Goal: Task Accomplishment & Management: Complete application form

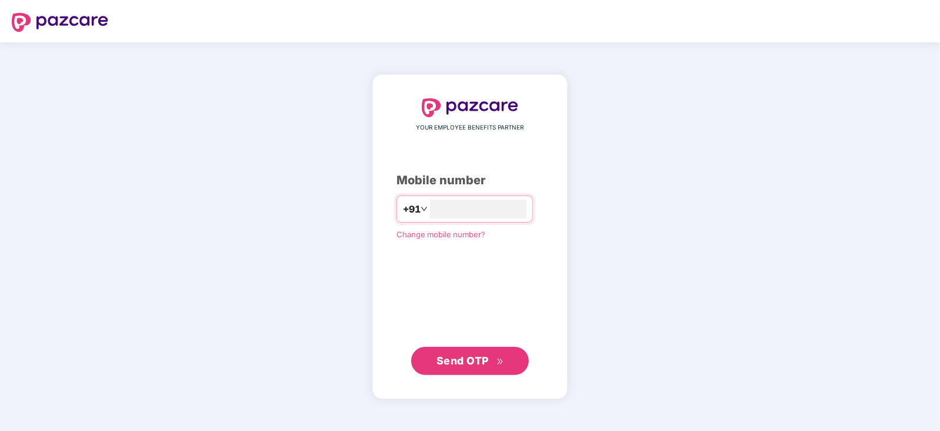
type input "**********"
click at [485, 353] on span "Send OTP" at bounding box center [470, 360] width 68 height 16
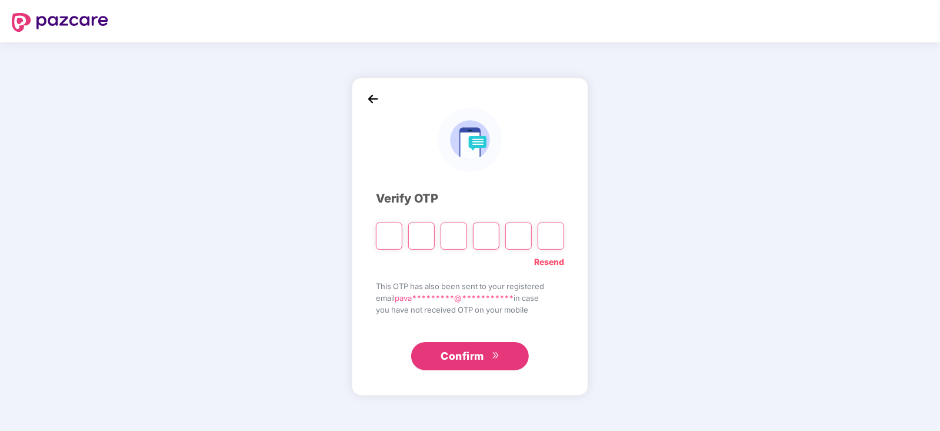
type input "*"
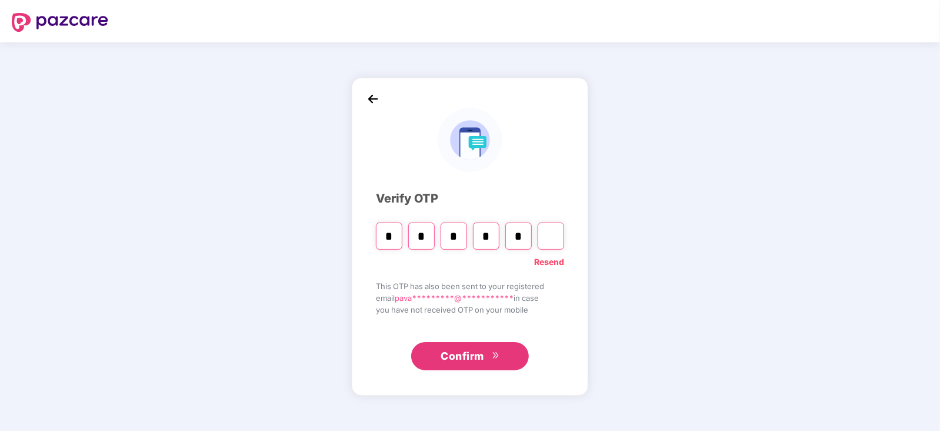
type input "*"
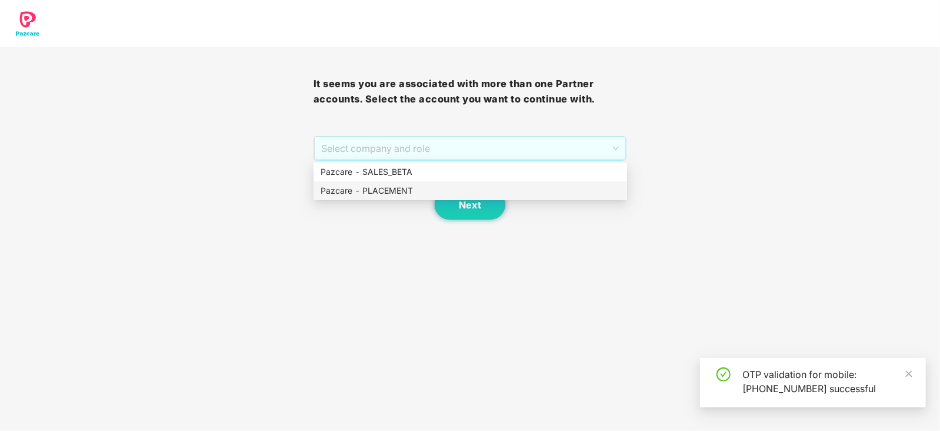
drag, startPoint x: 538, startPoint y: 152, endPoint x: 423, endPoint y: 186, distance: 119.5
click at [423, 186] on body "It seems you are associated with more than one Partner accounts. Select the acc…" at bounding box center [470, 215] width 940 height 431
click at [423, 186] on div "Pazcare - PLACEMENT" at bounding box center [470, 190] width 299 height 13
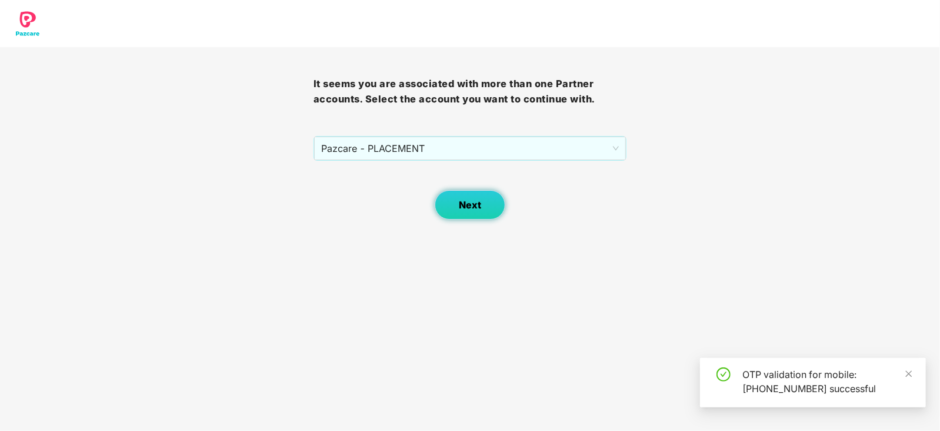
click at [466, 201] on span "Next" at bounding box center [470, 204] width 22 height 11
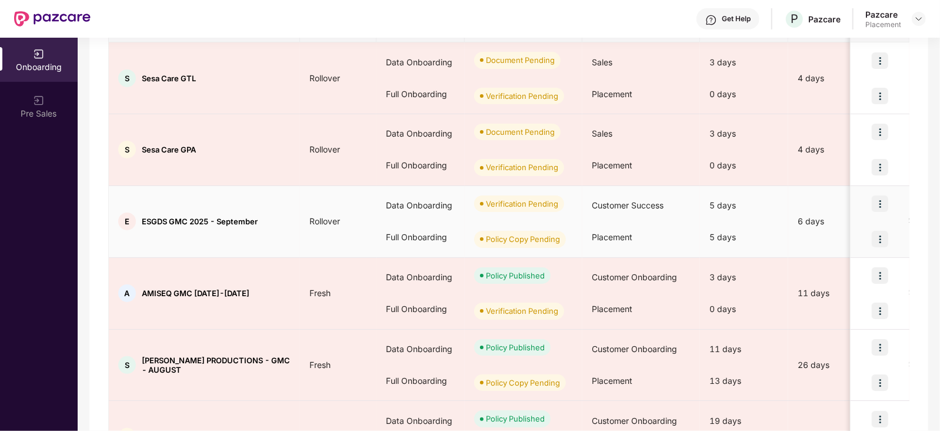
scroll to position [553, 0]
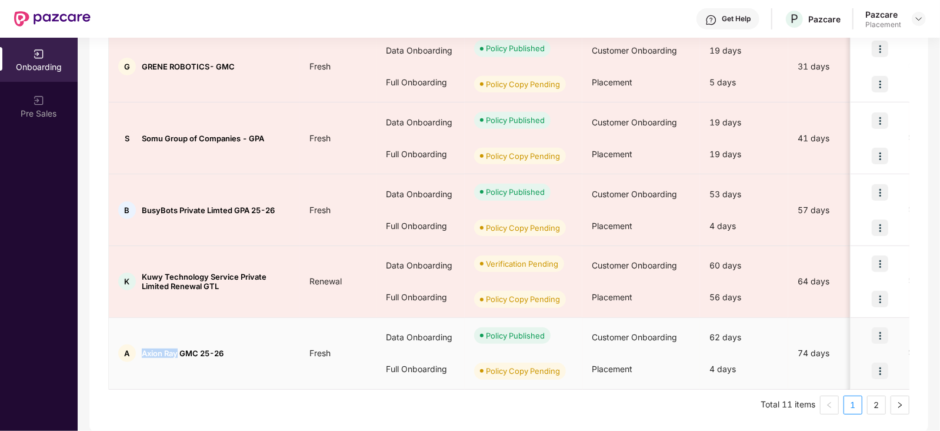
drag, startPoint x: 139, startPoint y: 349, endPoint x: 178, endPoint y: 352, distance: 38.9
click at [178, 352] on div "A Axion Ray GMC 25-26" at bounding box center [204, 353] width 191 height 18
copy span "Axion Ray"
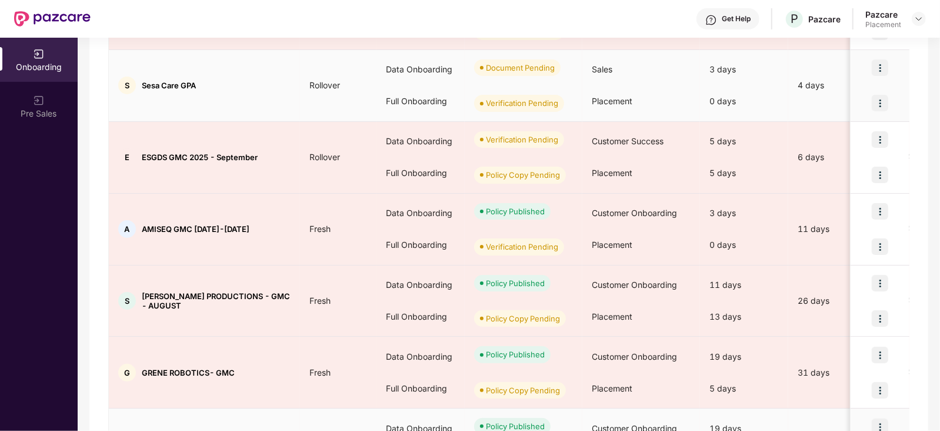
scroll to position [250, 0]
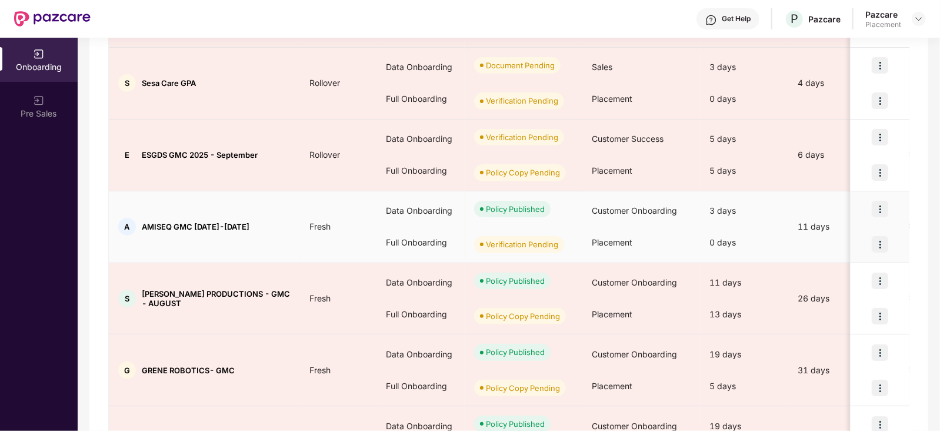
click at [879, 245] on img at bounding box center [880, 244] width 16 height 16
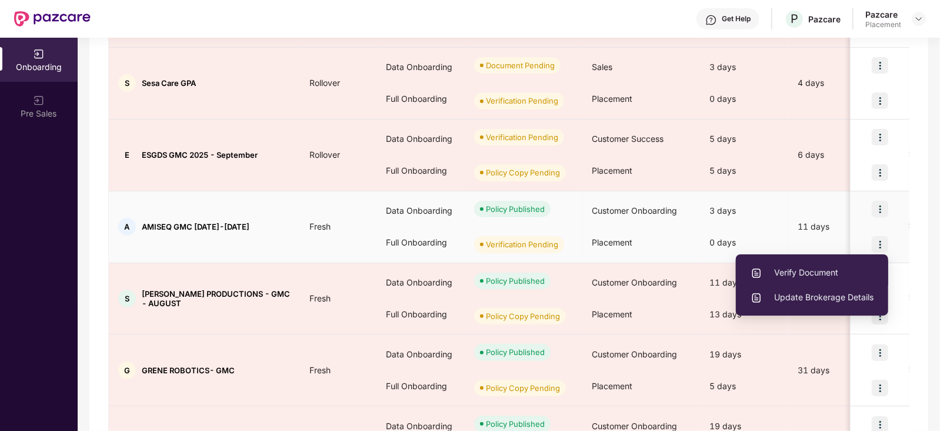
click at [810, 270] on span "Verify Document" at bounding box center [812, 272] width 123 height 13
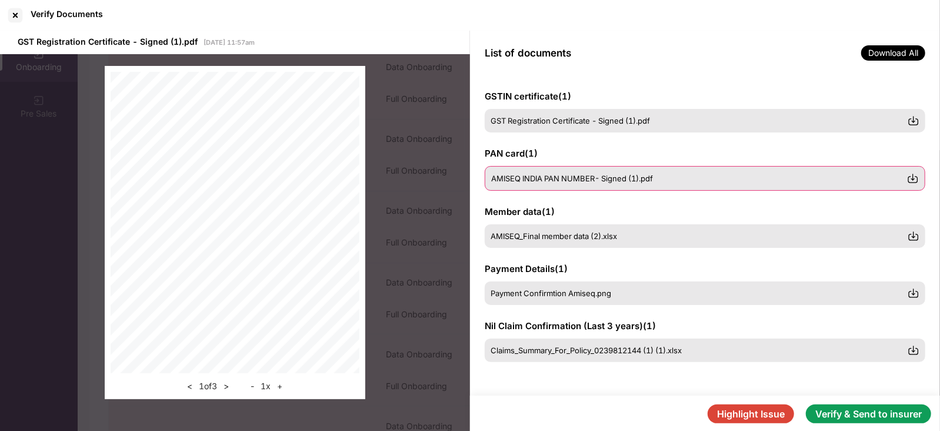
click at [544, 176] on span "AMISEQ INDIA PAN NUMBER- Signed (1).pdf" at bounding box center [572, 178] width 162 height 9
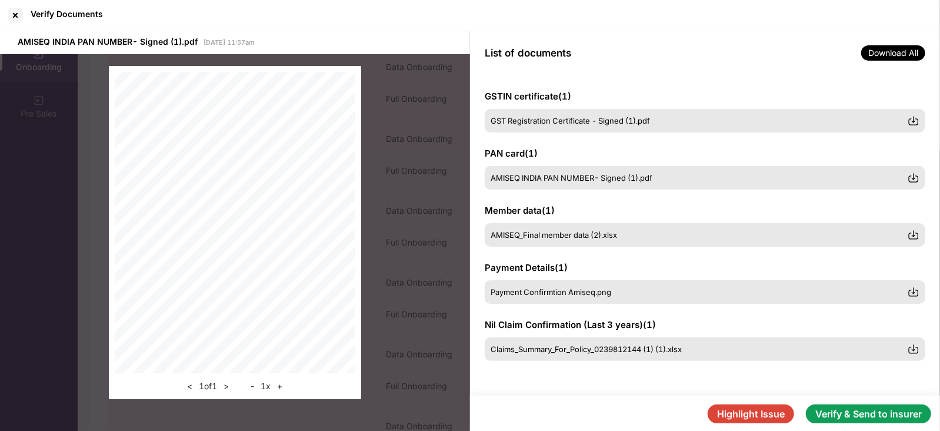
scroll to position [51, 0]
click at [553, 232] on span "AMISEQ_Final member data (2).xlsx" at bounding box center [554, 235] width 126 height 9
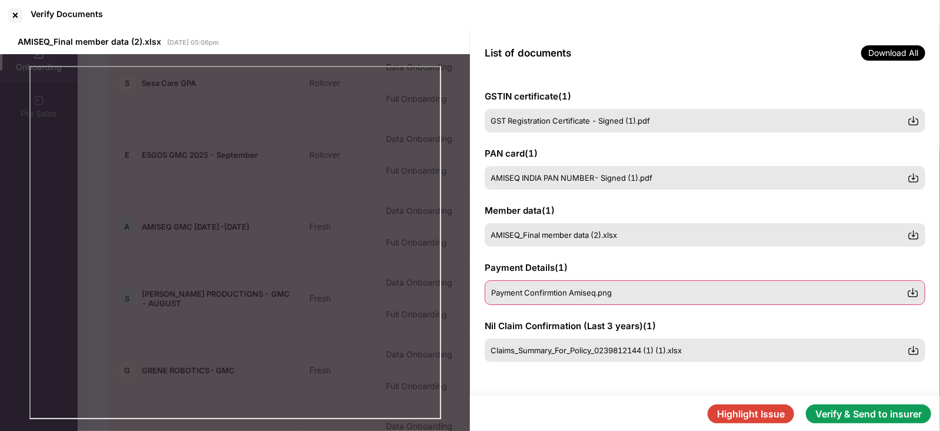
click at [608, 292] on span "Payment Confirmtion Amiseq.png" at bounding box center [551, 292] width 121 height 9
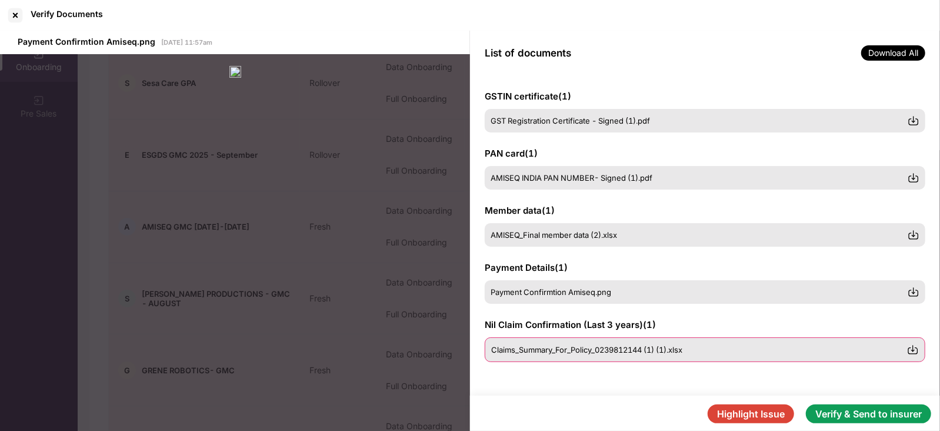
click at [600, 347] on span "Claims_Summary_For_Policy_0239812144 (1) (1).xlsx" at bounding box center [586, 349] width 191 height 9
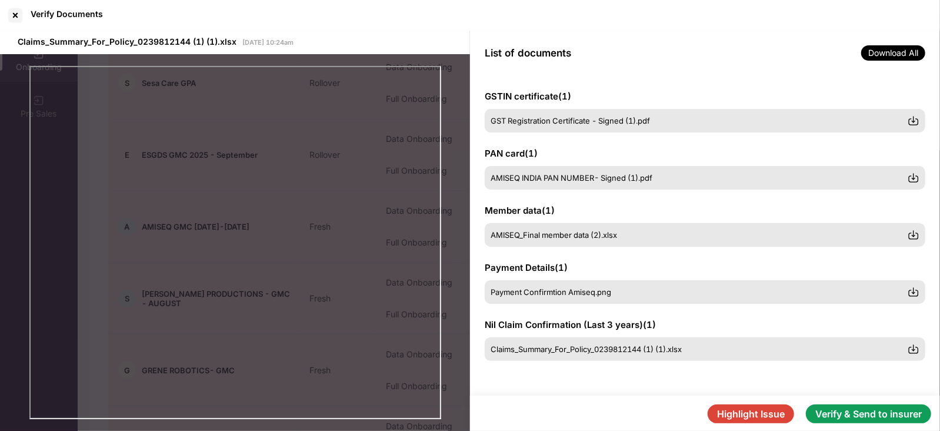
click at [834, 417] on button "Verify & Send to insurer" at bounding box center [868, 413] width 125 height 19
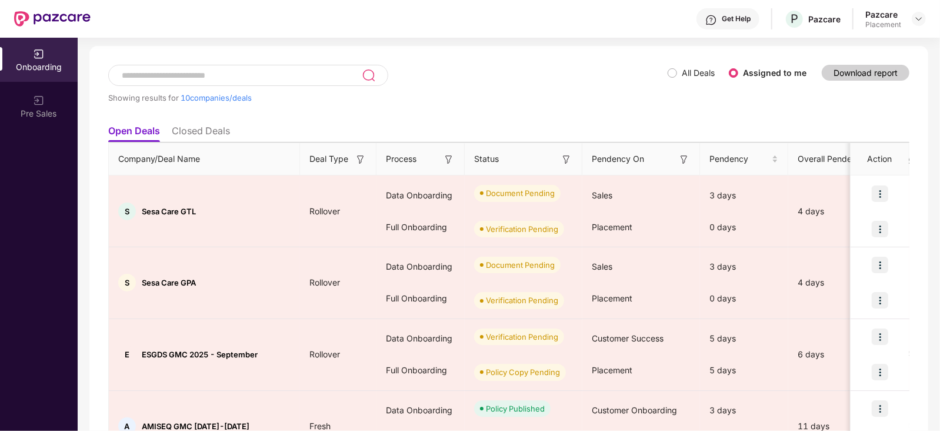
scroll to position [53, 0]
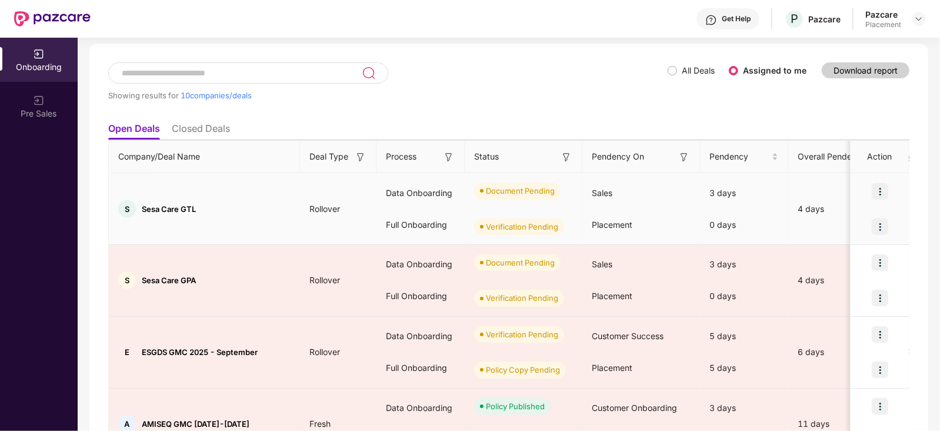
click at [881, 229] on img at bounding box center [880, 226] width 16 height 16
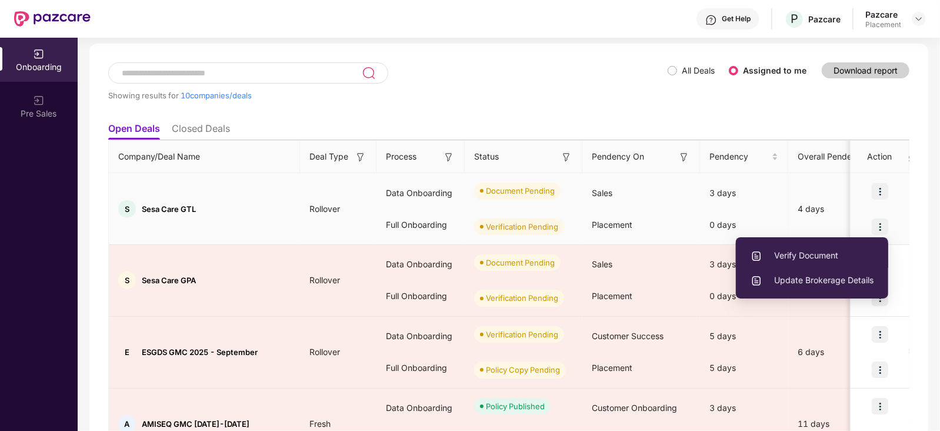
click at [808, 259] on span "Verify Document" at bounding box center [812, 255] width 123 height 13
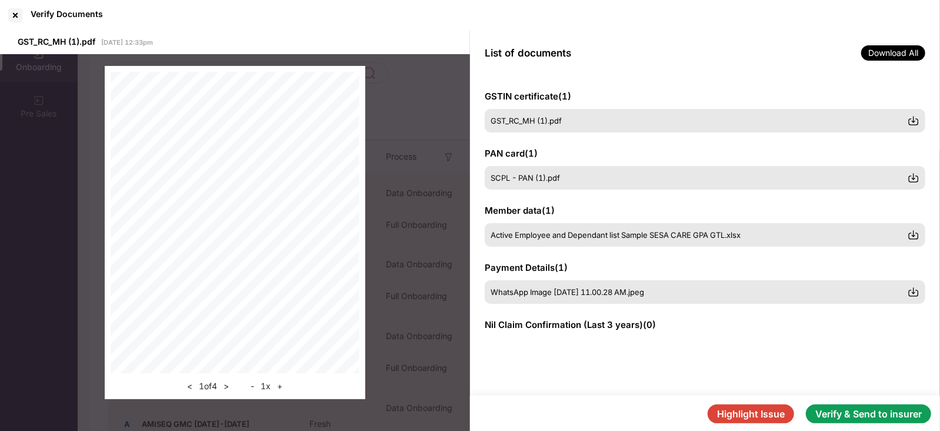
scroll to position [51, 0]
click at [226, 389] on button ">" at bounding box center [226, 386] width 12 height 14
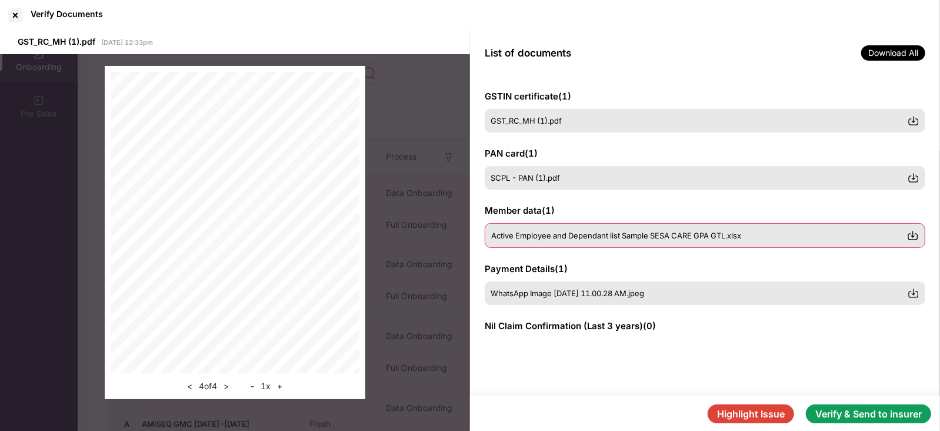
click at [532, 233] on span "Active Employee and Dependant list Sample SESA CARE GPA GTL.xlsx" at bounding box center [616, 235] width 250 height 9
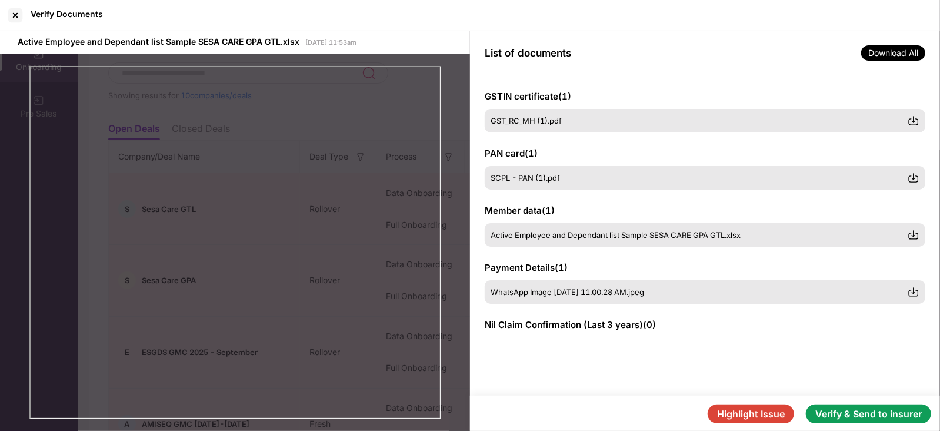
click at [849, 412] on button "Verify & Send to insurer" at bounding box center [868, 413] width 125 height 19
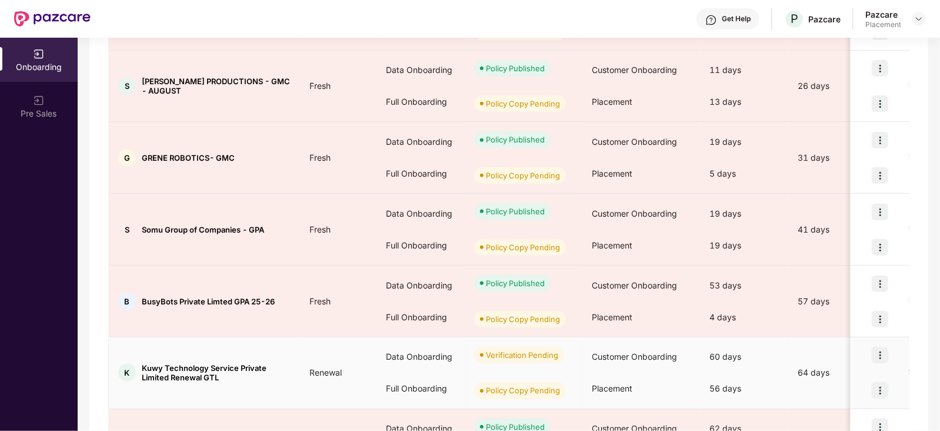
scroll to position [553, 0]
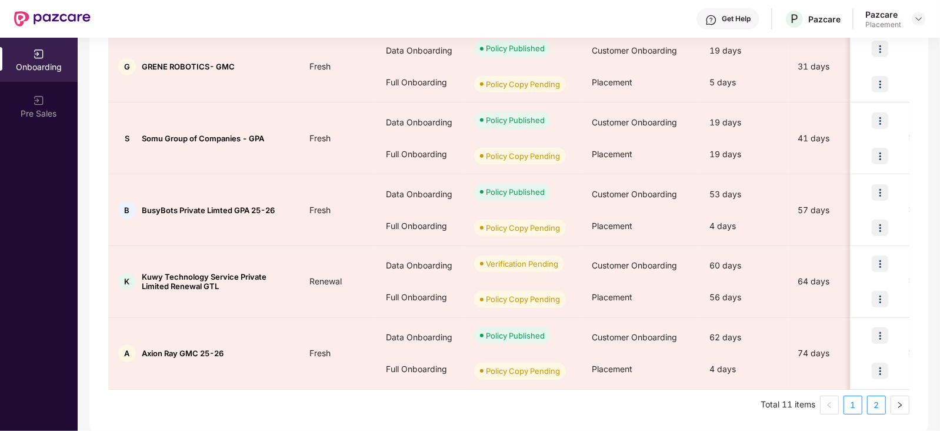
click at [878, 404] on link "2" at bounding box center [877, 405] width 18 height 18
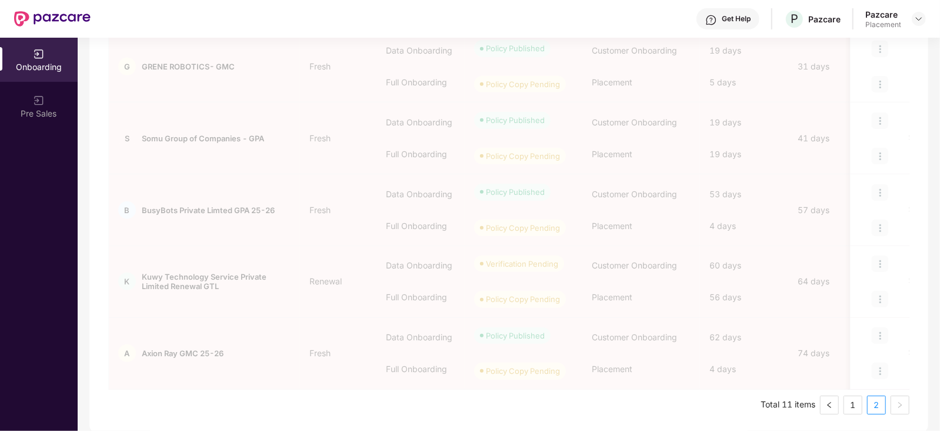
scroll to position [0, 0]
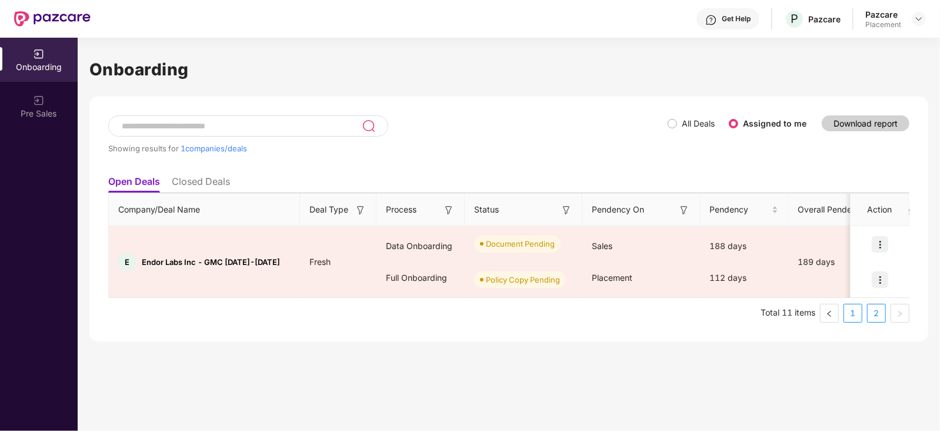
click at [855, 315] on link "1" at bounding box center [853, 313] width 18 height 18
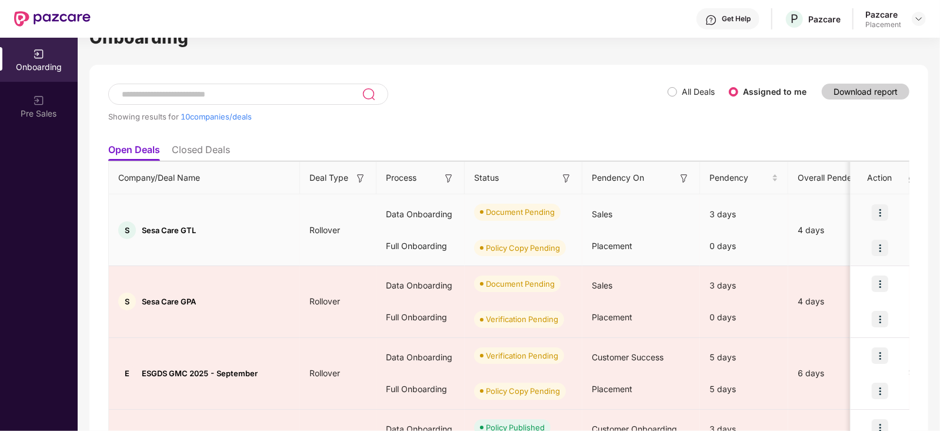
scroll to position [35, 0]
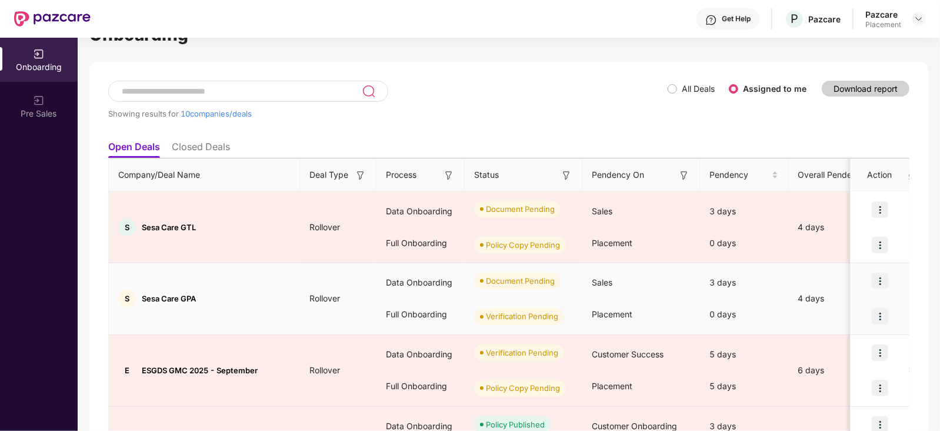
click at [878, 314] on img at bounding box center [880, 316] width 16 height 16
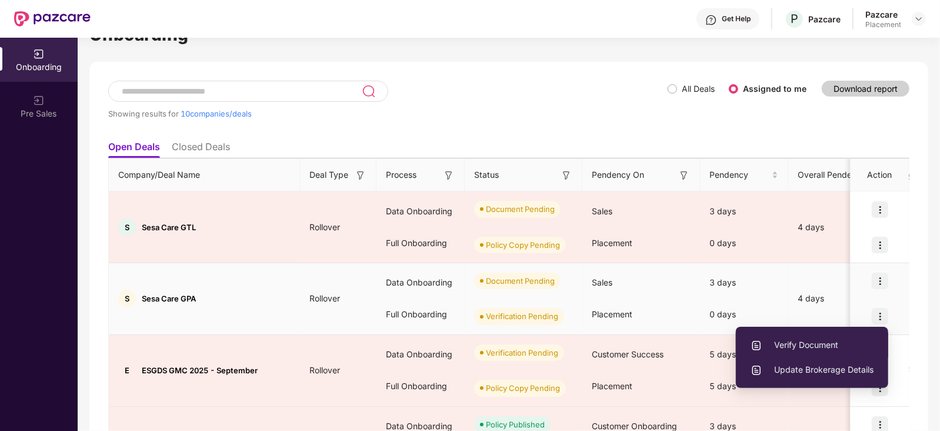
click at [818, 342] on span "Verify Document" at bounding box center [812, 344] width 123 height 13
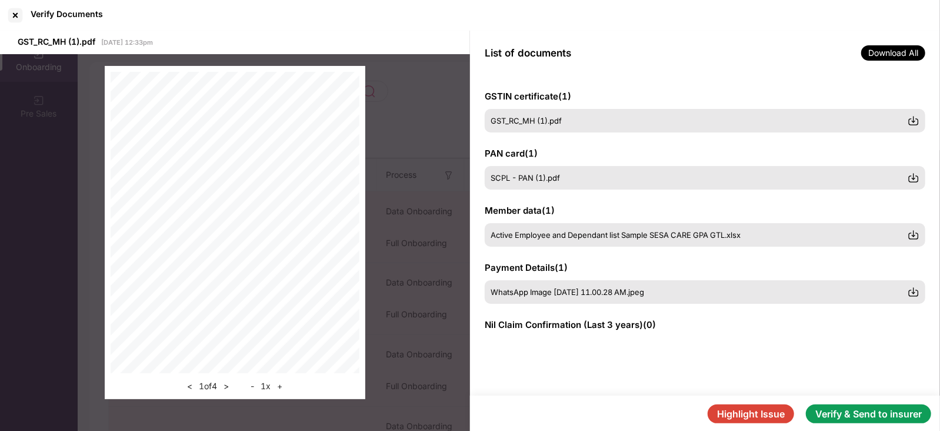
click at [767, 411] on button "Highlight Issue" at bounding box center [751, 413] width 86 height 19
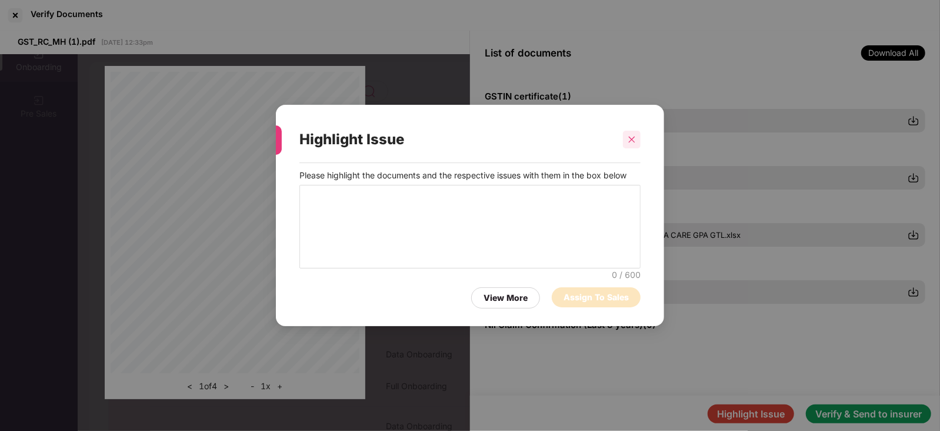
click at [632, 145] on div at bounding box center [632, 140] width 18 height 18
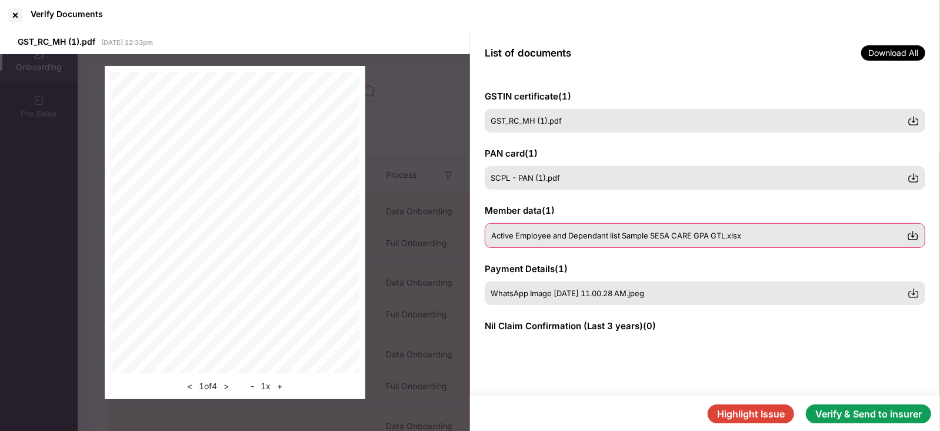
click at [535, 234] on span "Active Employee and Dependant list Sample SESA CARE GPA GTL.xlsx" at bounding box center [616, 235] width 250 height 9
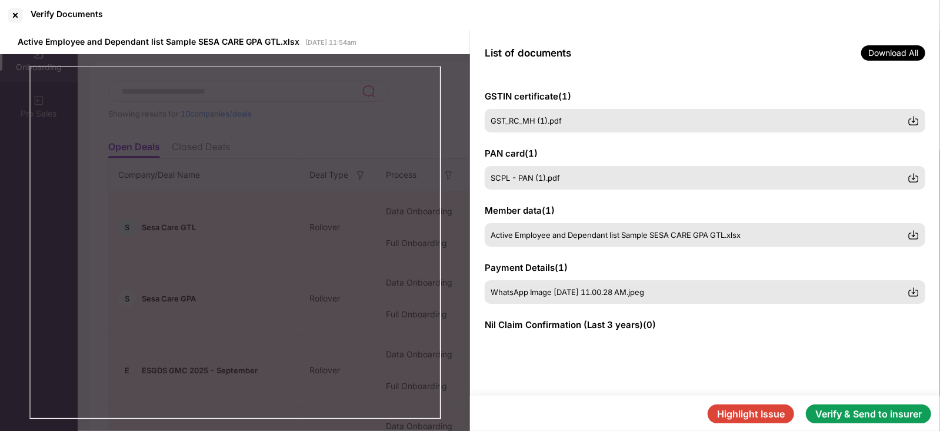
click at [875, 411] on button "Verify & Send to insurer" at bounding box center [868, 413] width 125 height 19
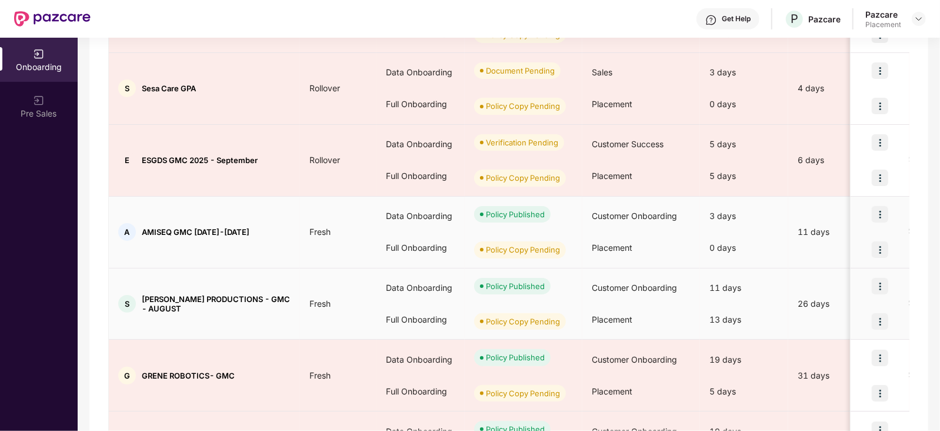
scroll to position [245, 0]
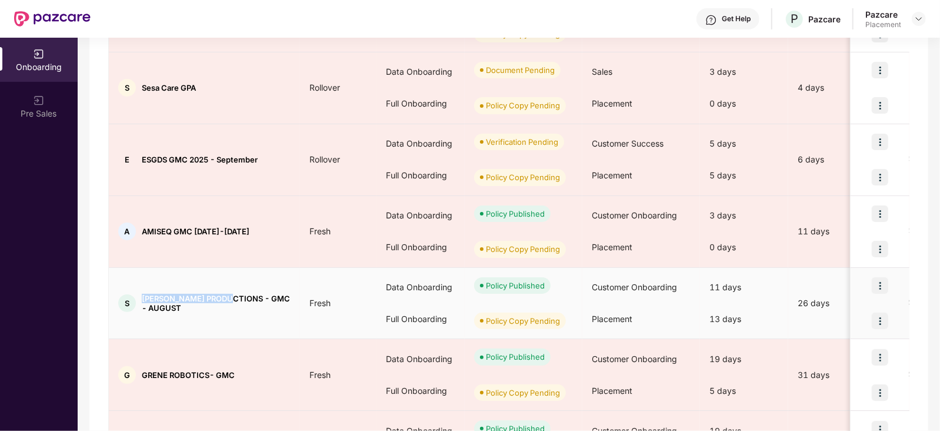
drag, startPoint x: 144, startPoint y: 298, endPoint x: 235, endPoint y: 288, distance: 92.2
click at [235, 288] on td "S SWASTIK PRODUCTIONS - GMC - AUGUST" at bounding box center [204, 304] width 191 height 72
copy span "SWASTIK PRODUCTIONS"
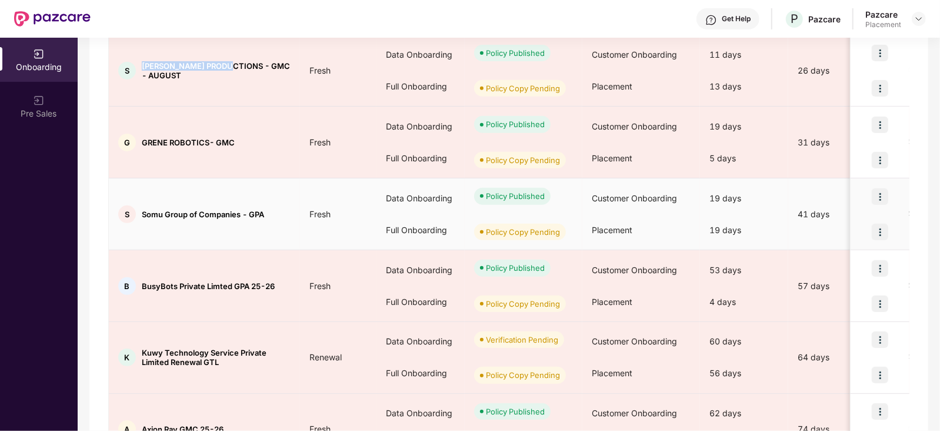
scroll to position [480, 0]
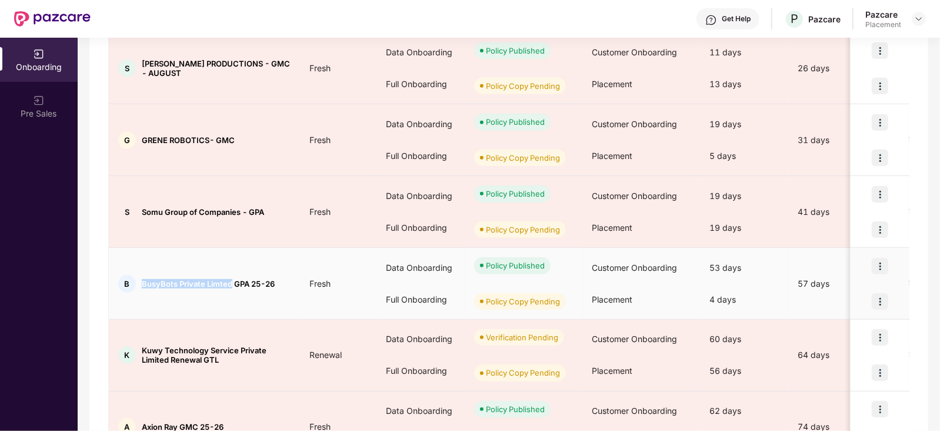
drag, startPoint x: 143, startPoint y: 280, endPoint x: 229, endPoint y: 282, distance: 86.5
click at [229, 282] on span "BusyBots Private Limted GPA 25-26" at bounding box center [208, 283] width 133 height 9
copy span "BusyBots Private Limted"
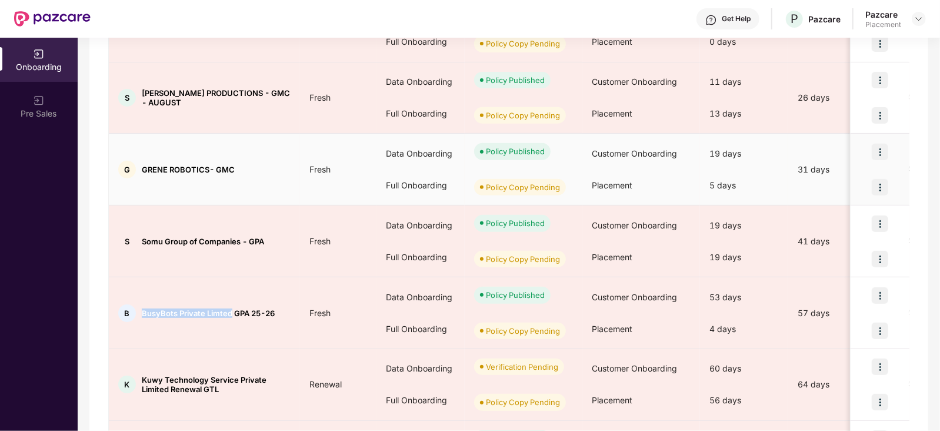
scroll to position [451, 0]
click at [880, 179] on img at bounding box center [880, 186] width 16 height 16
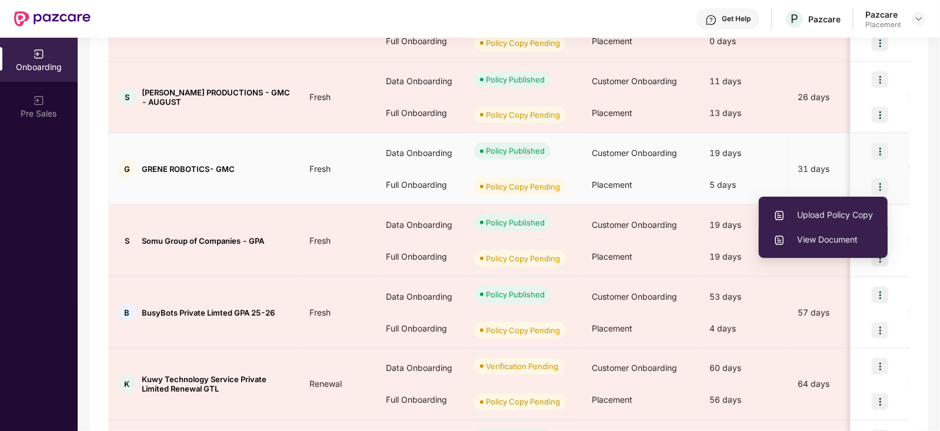
click at [832, 238] on span "View Document" at bounding box center [822, 239] width 99 height 13
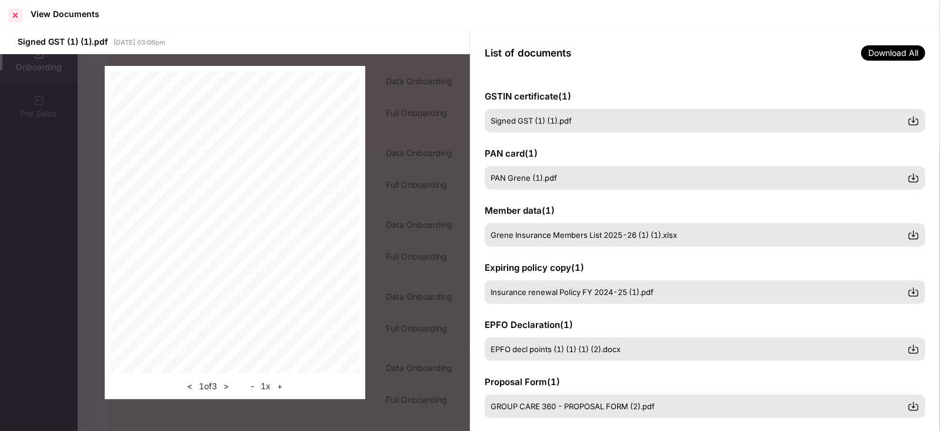
click at [12, 18] on div at bounding box center [15, 15] width 19 height 19
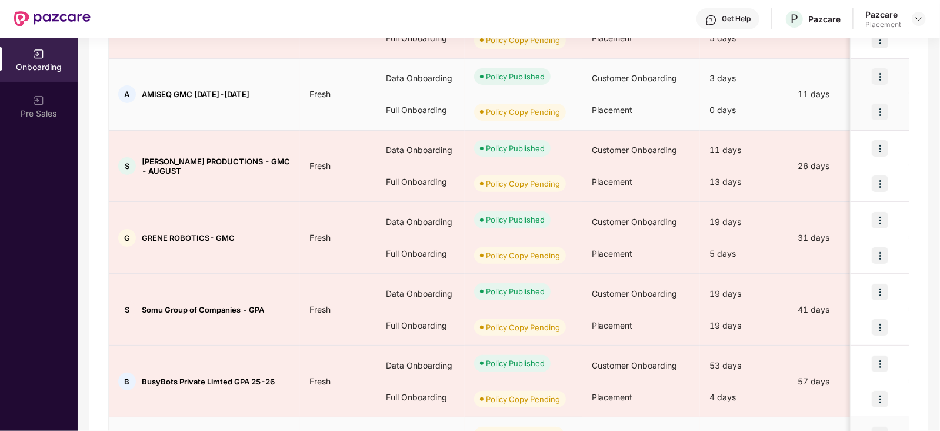
scroll to position [553, 0]
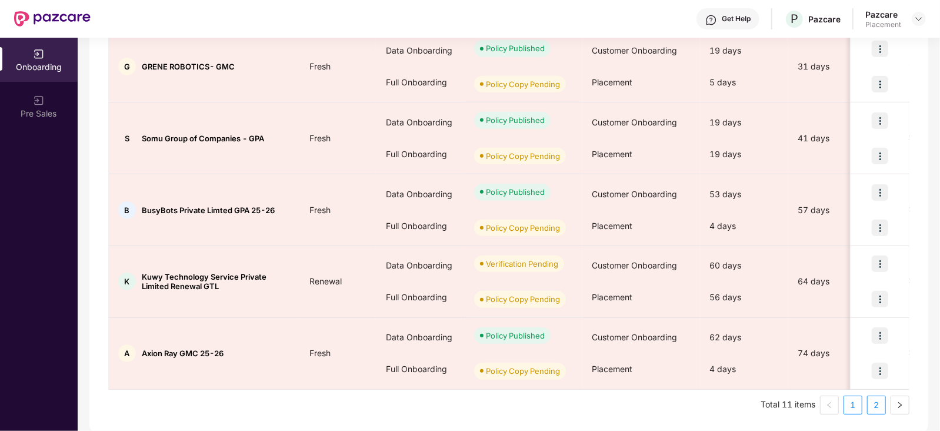
click at [874, 407] on link "2" at bounding box center [877, 405] width 18 height 18
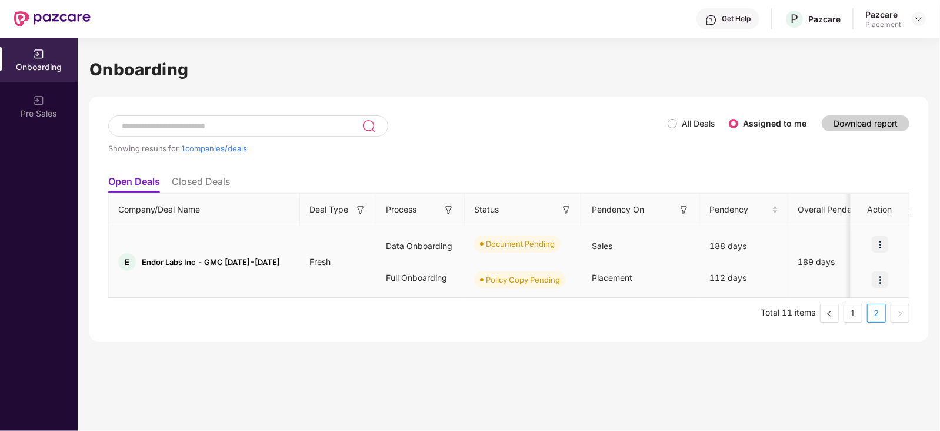
scroll to position [0, 0]
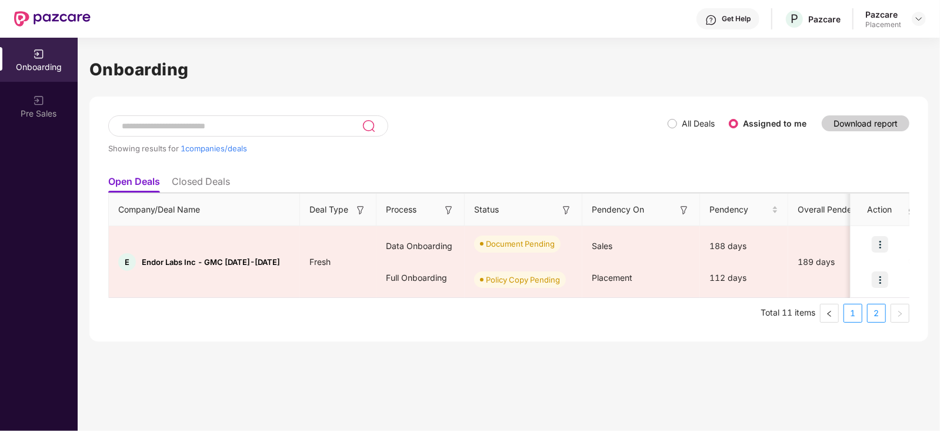
click at [853, 306] on link "1" at bounding box center [853, 313] width 18 height 18
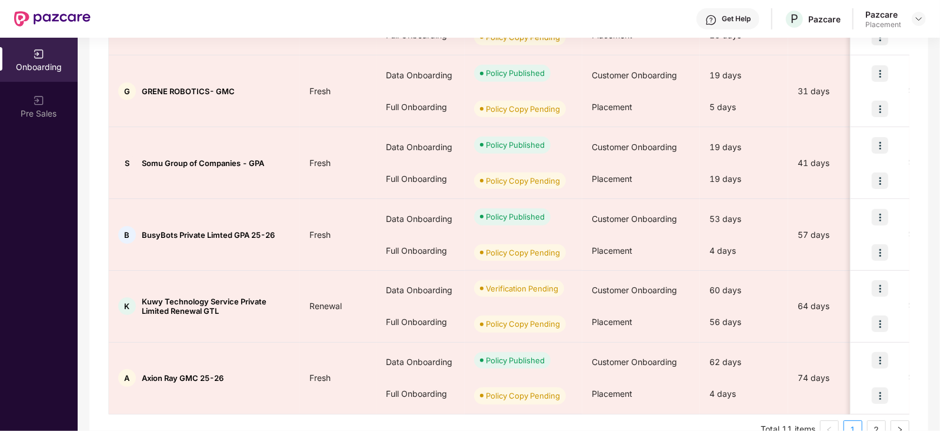
scroll to position [530, 0]
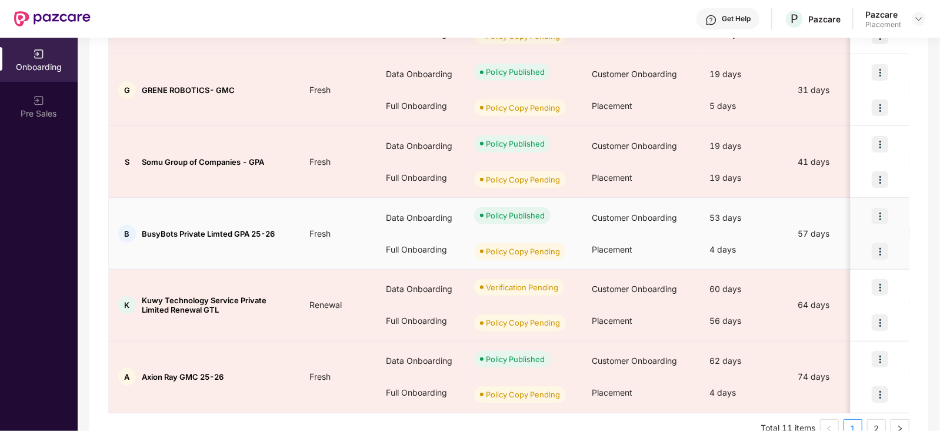
click at [876, 256] on img at bounding box center [880, 251] width 16 height 16
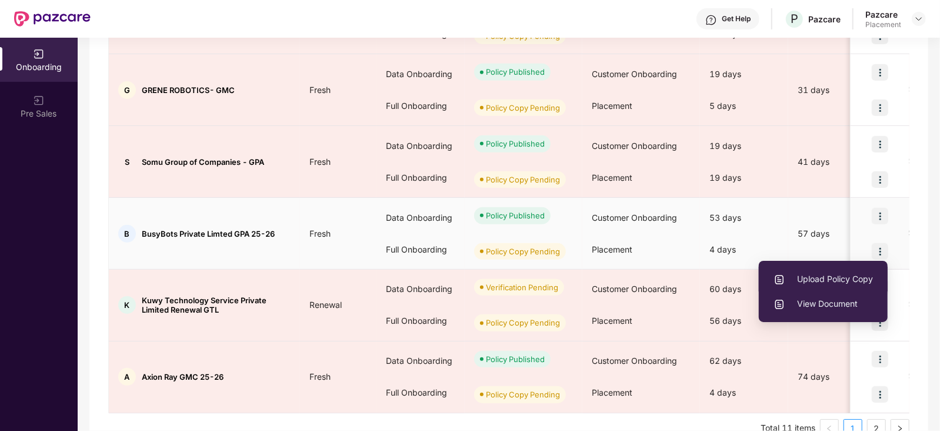
click at [819, 282] on span "Upload Policy Copy" at bounding box center [822, 278] width 99 height 13
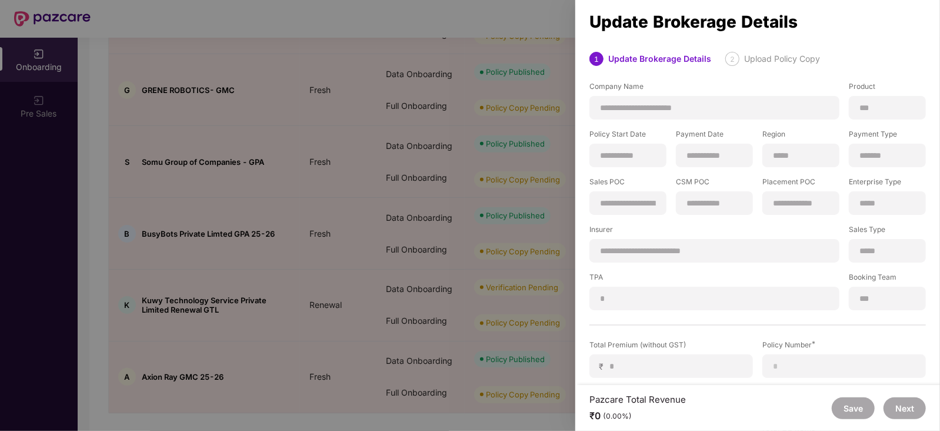
scroll to position [145, 0]
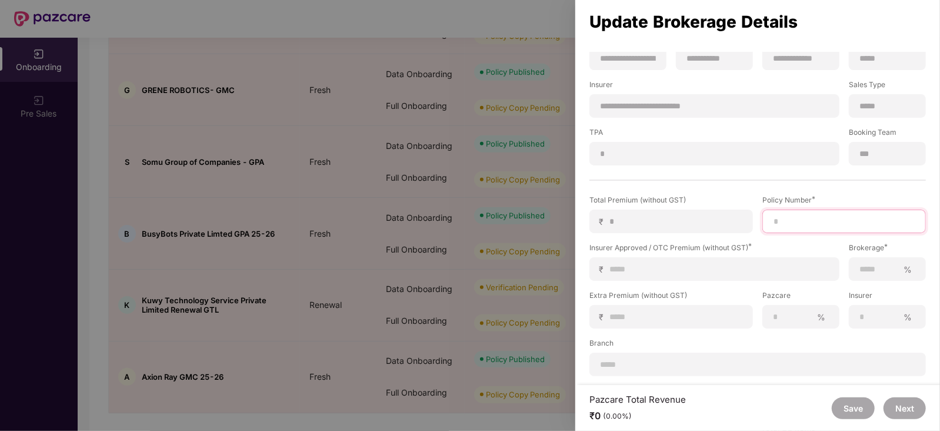
click at [793, 222] on input at bounding box center [844, 221] width 144 height 12
paste input "**********"
type input "**********"
click at [735, 263] on input at bounding box center [719, 269] width 221 height 12
type input "*"
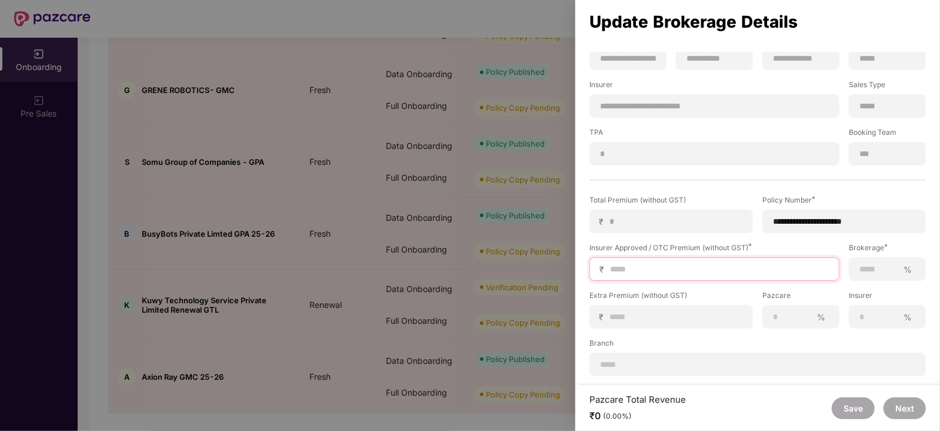
type input "*"
type input "**"
type input "***"
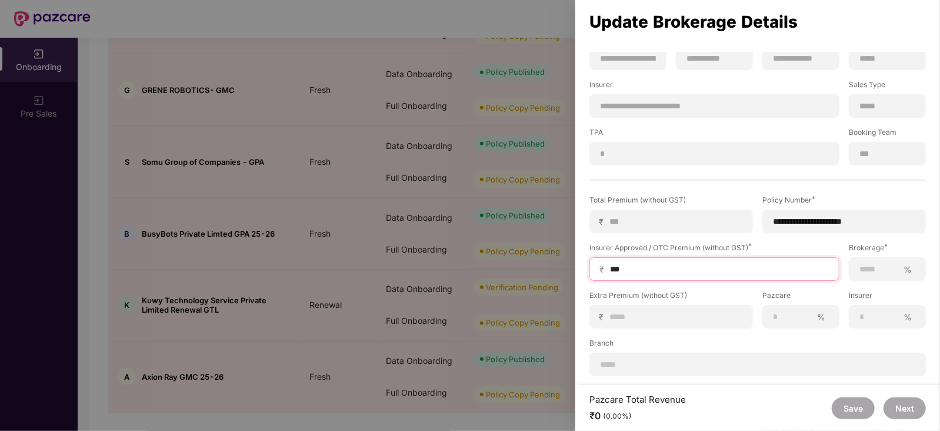
type input "****"
click at [873, 268] on input at bounding box center [878, 269] width 39 height 12
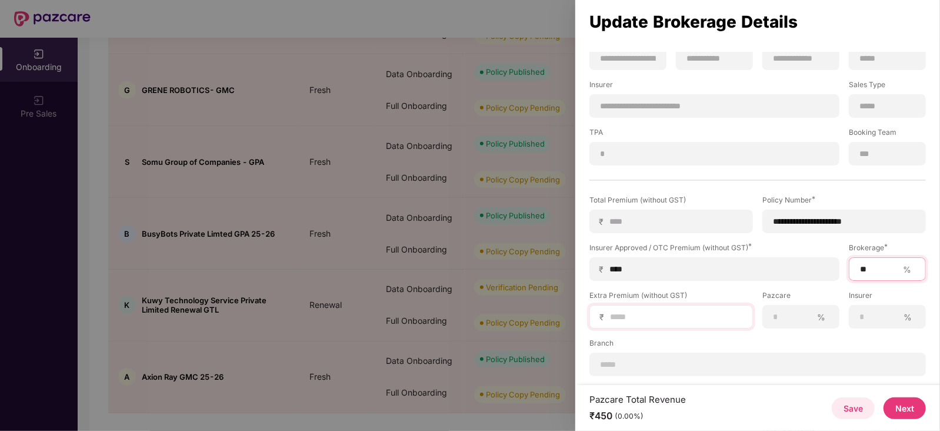
type input "**"
click at [678, 308] on div "₹" at bounding box center [671, 317] width 164 height 24
click at [676, 313] on input at bounding box center [676, 317] width 134 height 12
click at [900, 409] on button "Next" at bounding box center [904, 408] width 42 height 22
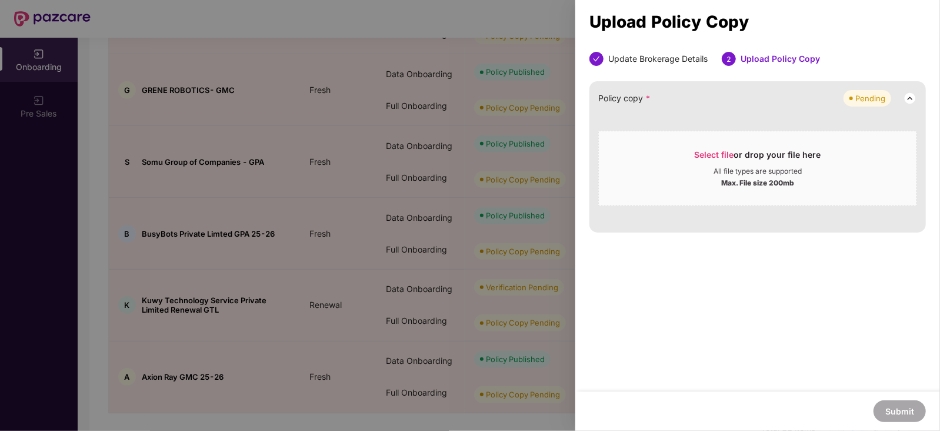
scroll to position [0, 0]
click at [716, 154] on span "Select file" at bounding box center [714, 154] width 39 height 10
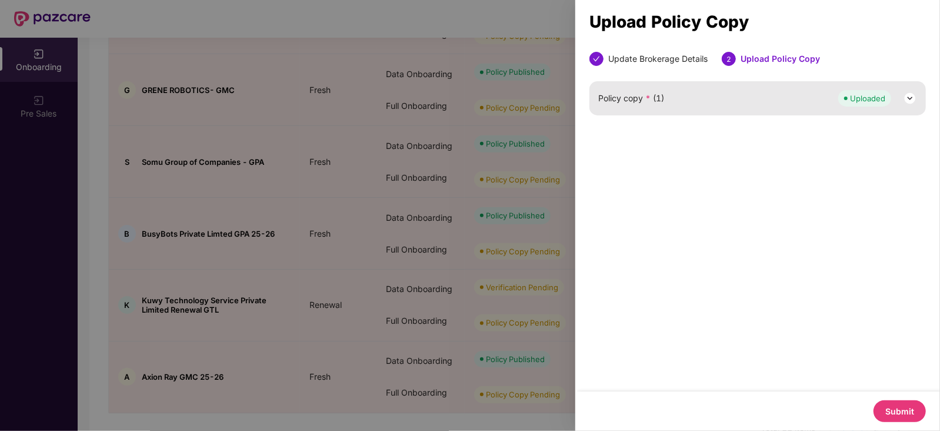
click at [903, 413] on button "Submit" at bounding box center [899, 411] width 52 height 22
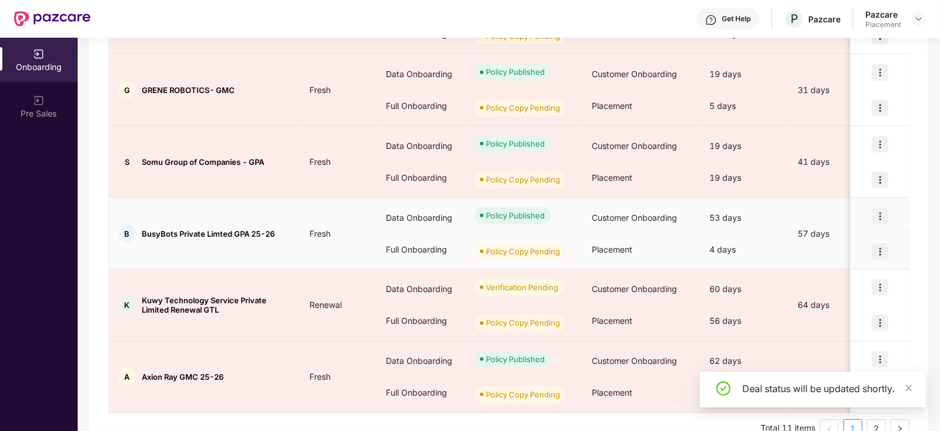
scroll to position [553, 0]
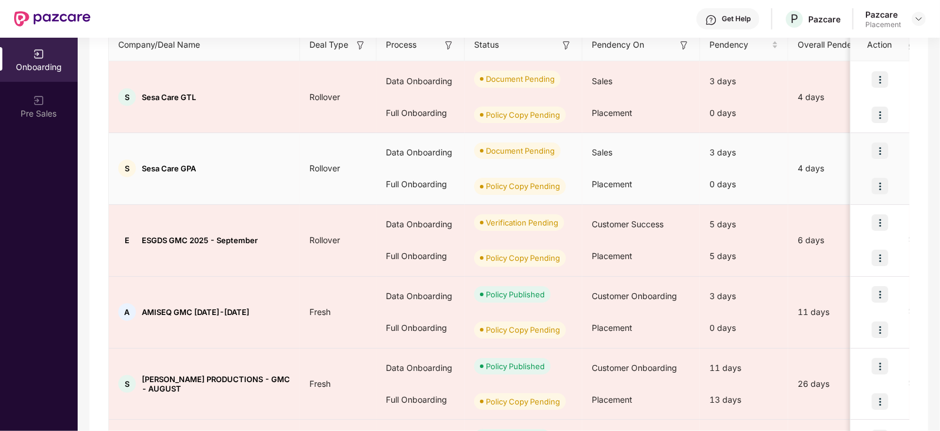
scroll to position [553, 0]
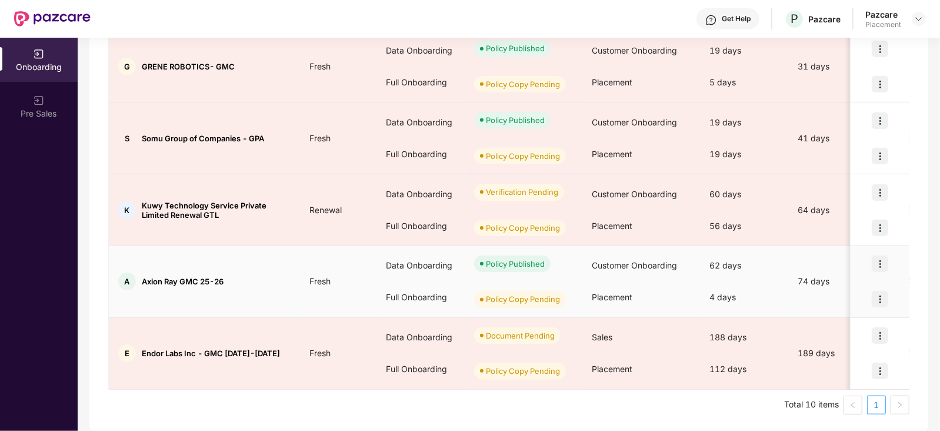
click at [887, 293] on img at bounding box center [880, 299] width 16 height 16
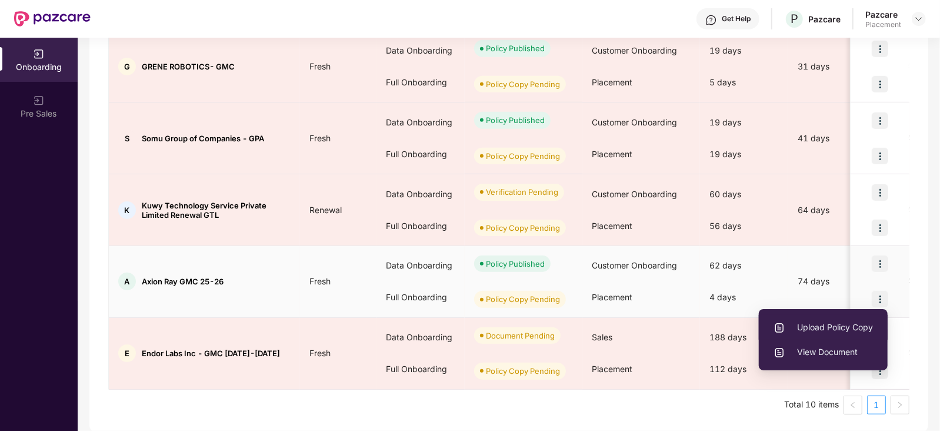
click at [847, 327] on span "Upload Policy Copy" at bounding box center [822, 327] width 99 height 13
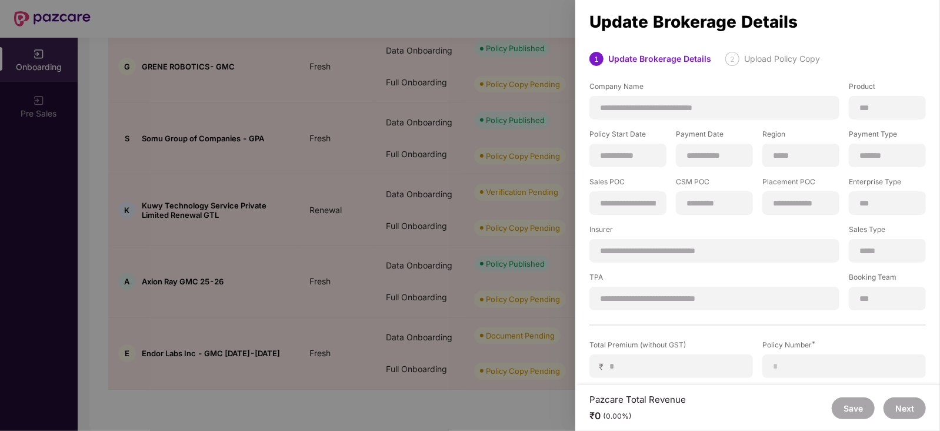
scroll to position [145, 0]
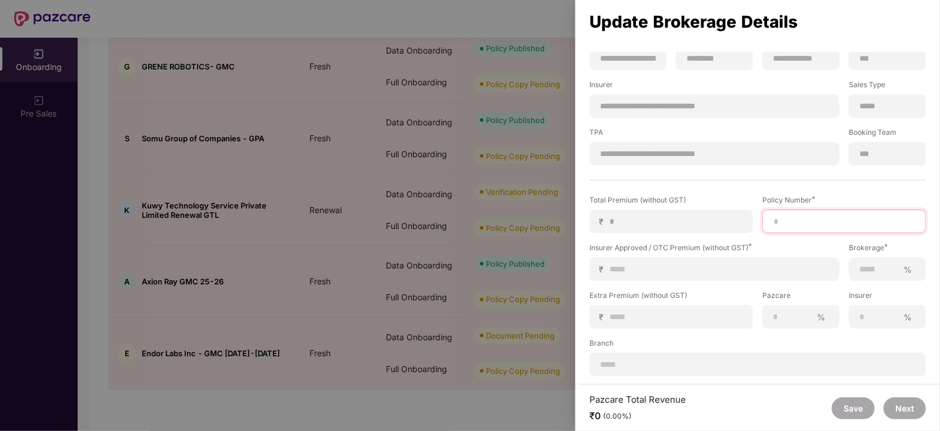
click at [779, 217] on input at bounding box center [844, 221] width 144 height 12
paste input "**********"
type input "**********"
type input "*"
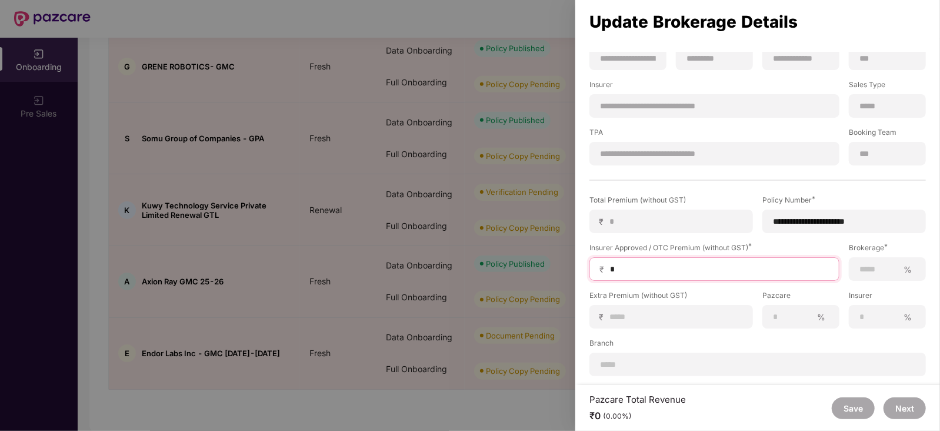
type input "**"
type input "***"
type input "****"
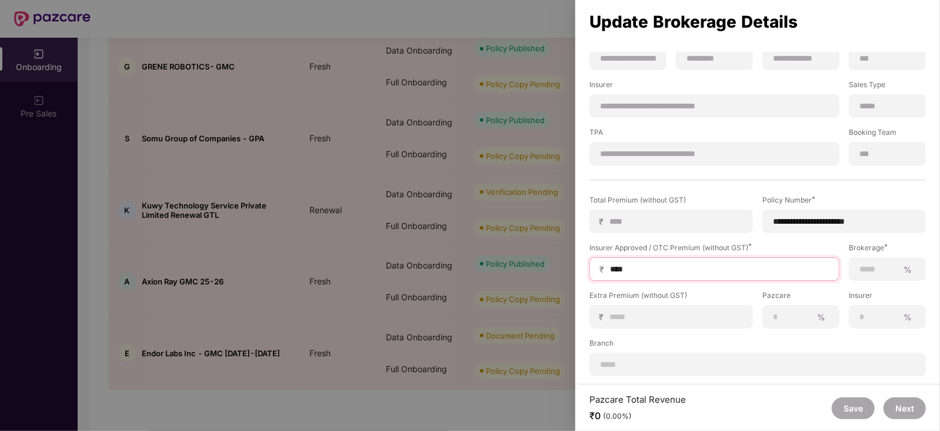
type input "****"
type input "*****"
type input "******"
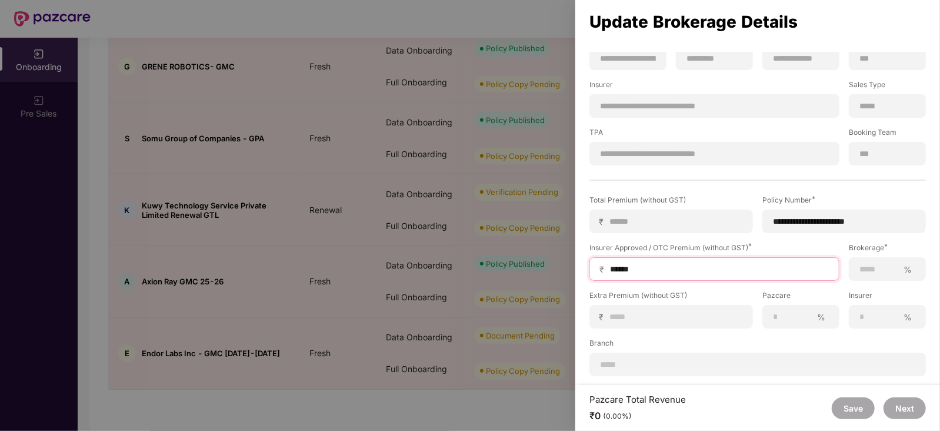
type input "*******"
click at [876, 265] on input at bounding box center [878, 269] width 39 height 12
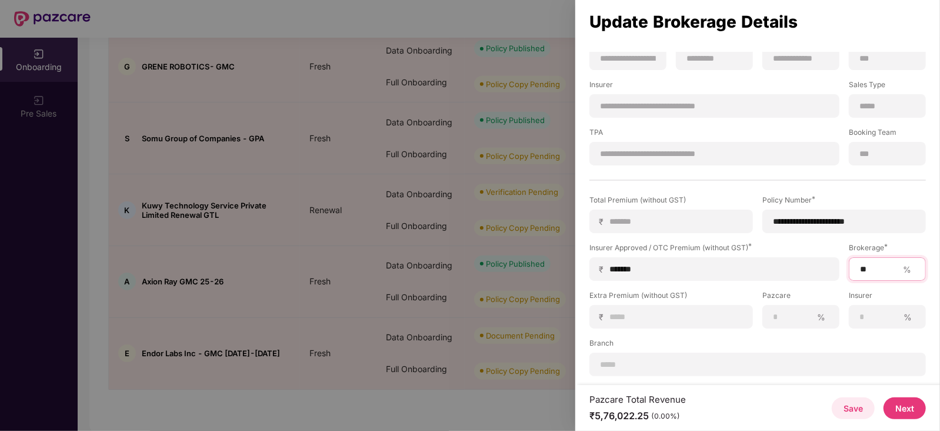
type input "**"
click at [903, 406] on button "Next" at bounding box center [904, 408] width 42 height 22
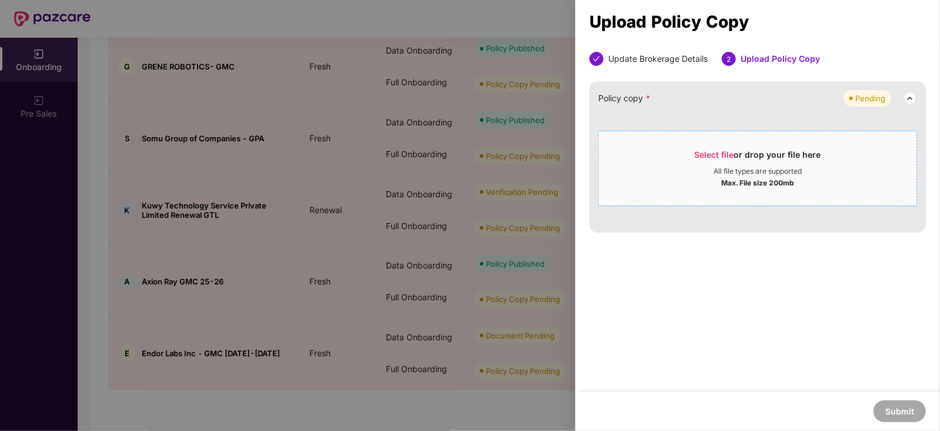
scroll to position [0, 0]
click at [704, 153] on span "Select file" at bounding box center [714, 154] width 39 height 10
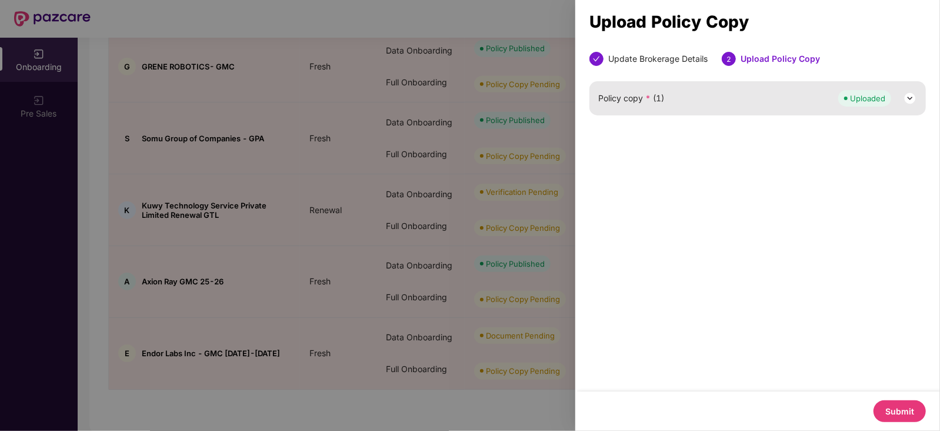
click at [883, 411] on button "Submit" at bounding box center [899, 411] width 52 height 22
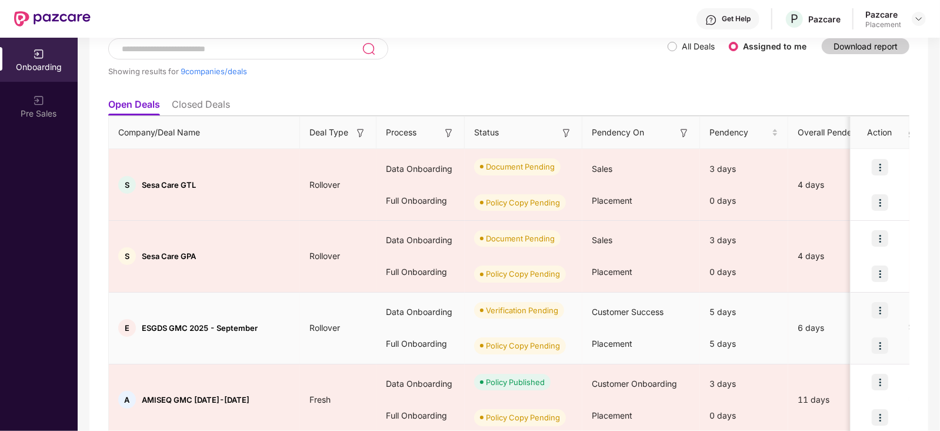
scroll to position [79, 0]
